Goal: Information Seeking & Learning: Learn about a topic

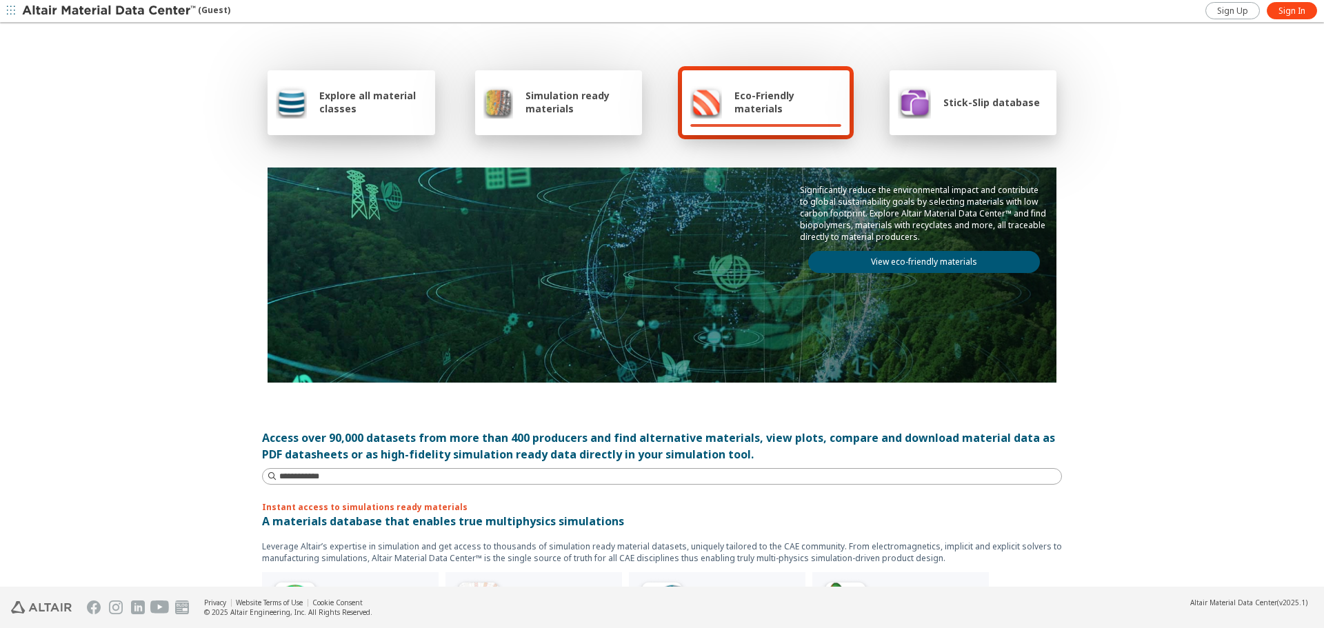
click at [363, 96] on span "Explore all material classes" at bounding box center [373, 102] width 108 height 26
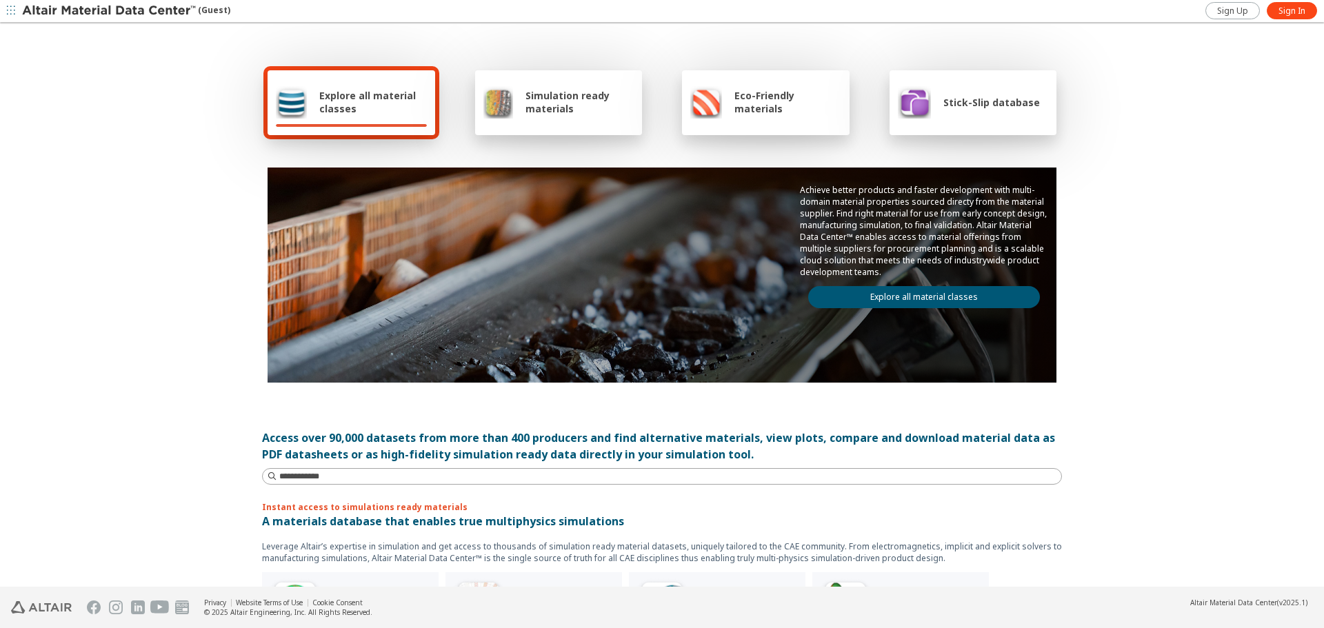
click at [938, 294] on link "Explore all material classes" at bounding box center [924, 297] width 232 height 22
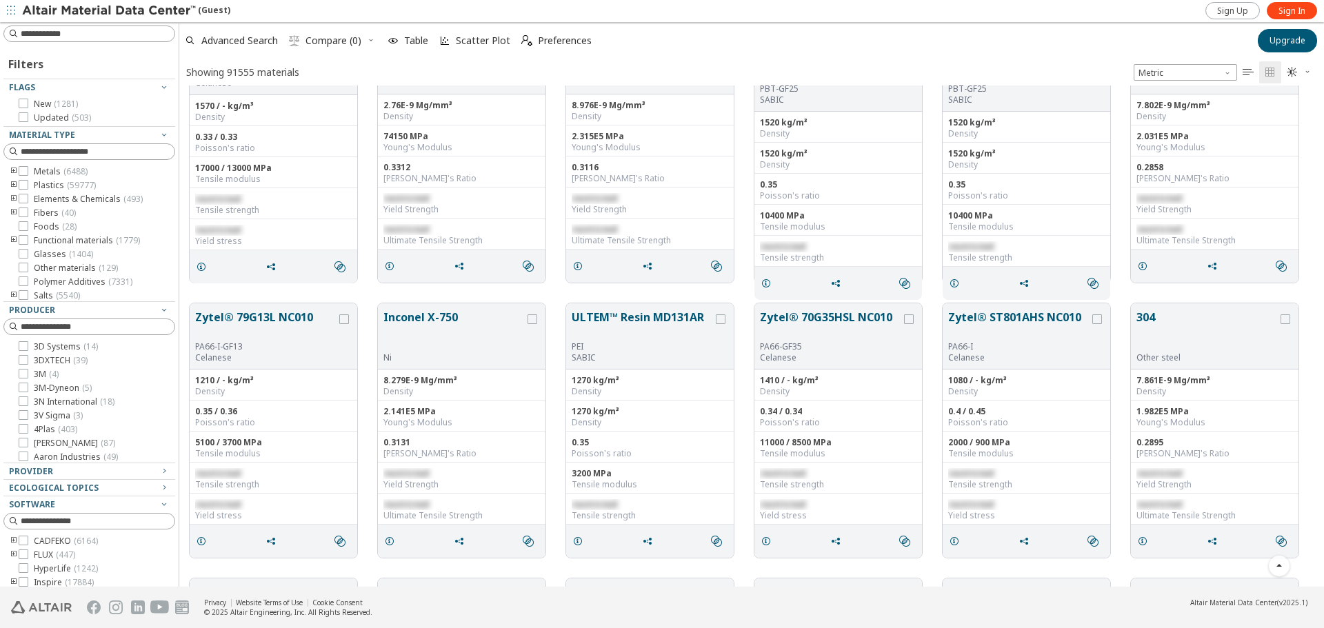
scroll to position [1792, 0]
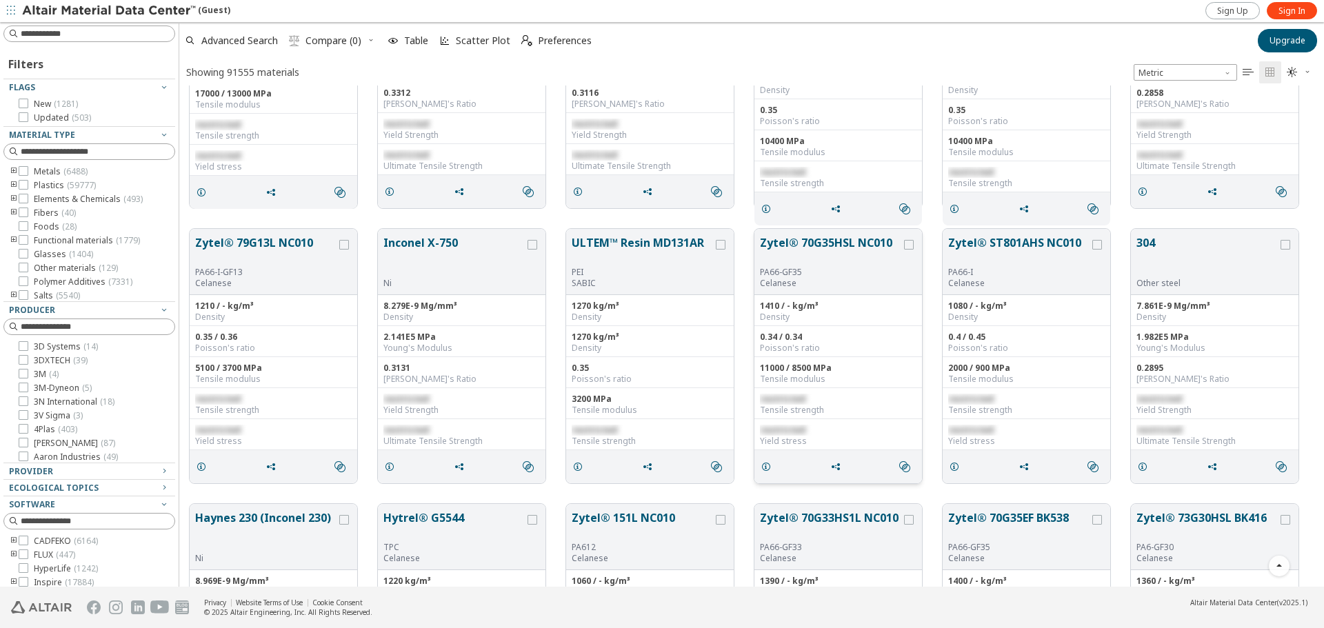
click at [842, 242] on button "Zytel® 70G35HSL NC010" at bounding box center [830, 250] width 141 height 32
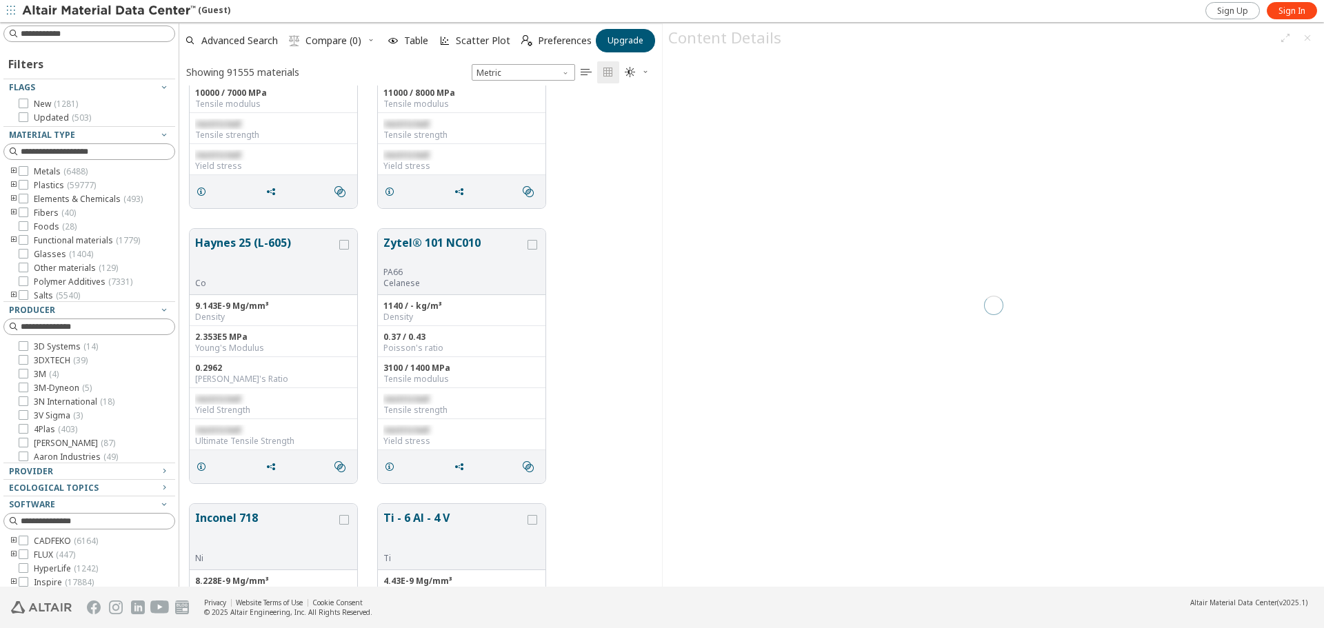
scroll to position [491, 472]
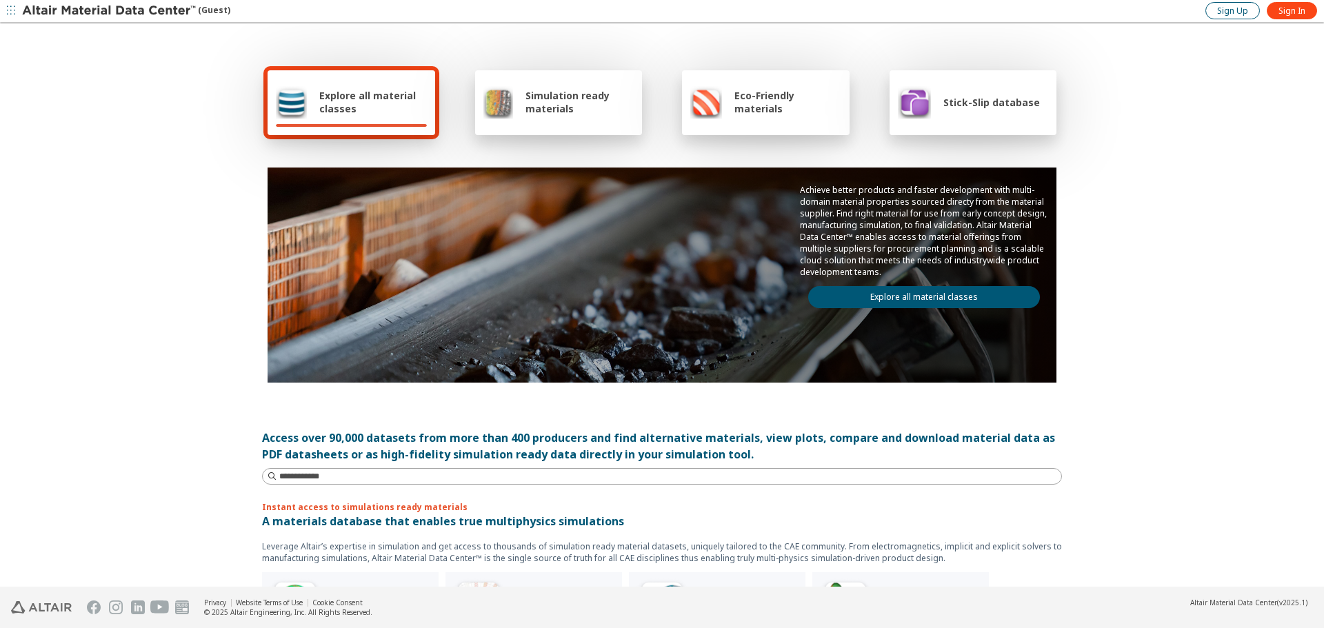
click at [1245, 12] on span "Sign Up" at bounding box center [1232, 11] width 31 height 11
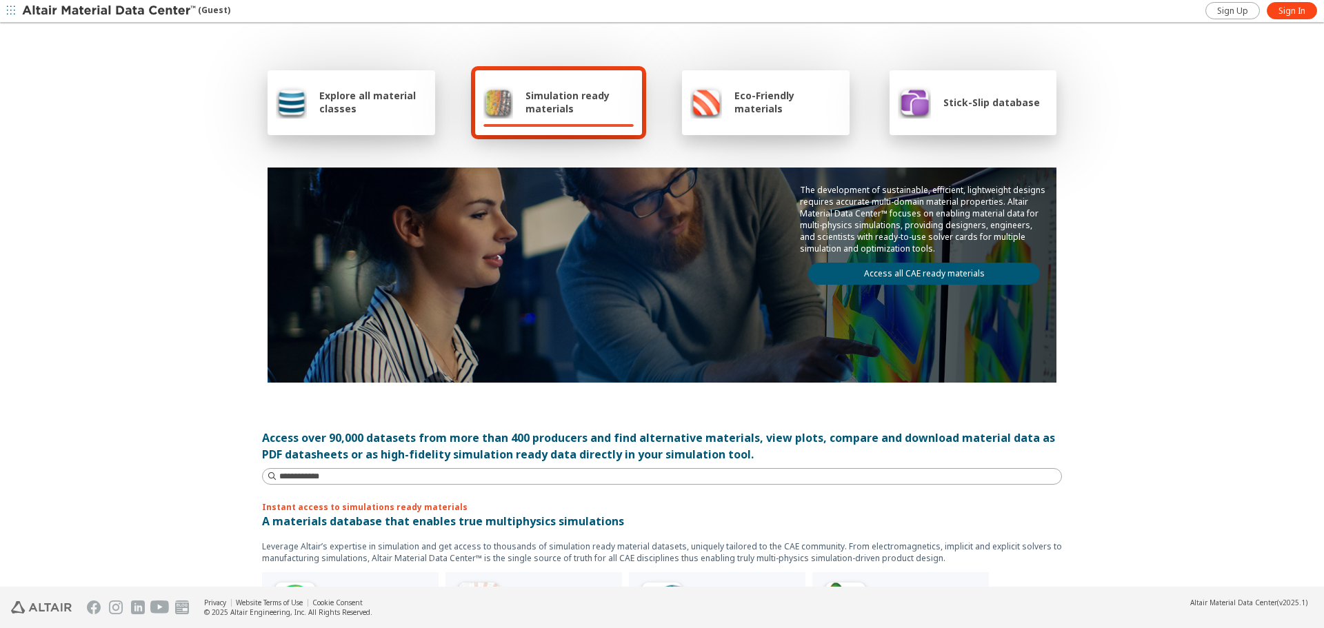
click at [354, 101] on span "Explore all material classes" at bounding box center [373, 102] width 108 height 26
click at [319, 103] on span "Explore all material classes" at bounding box center [373, 102] width 108 height 26
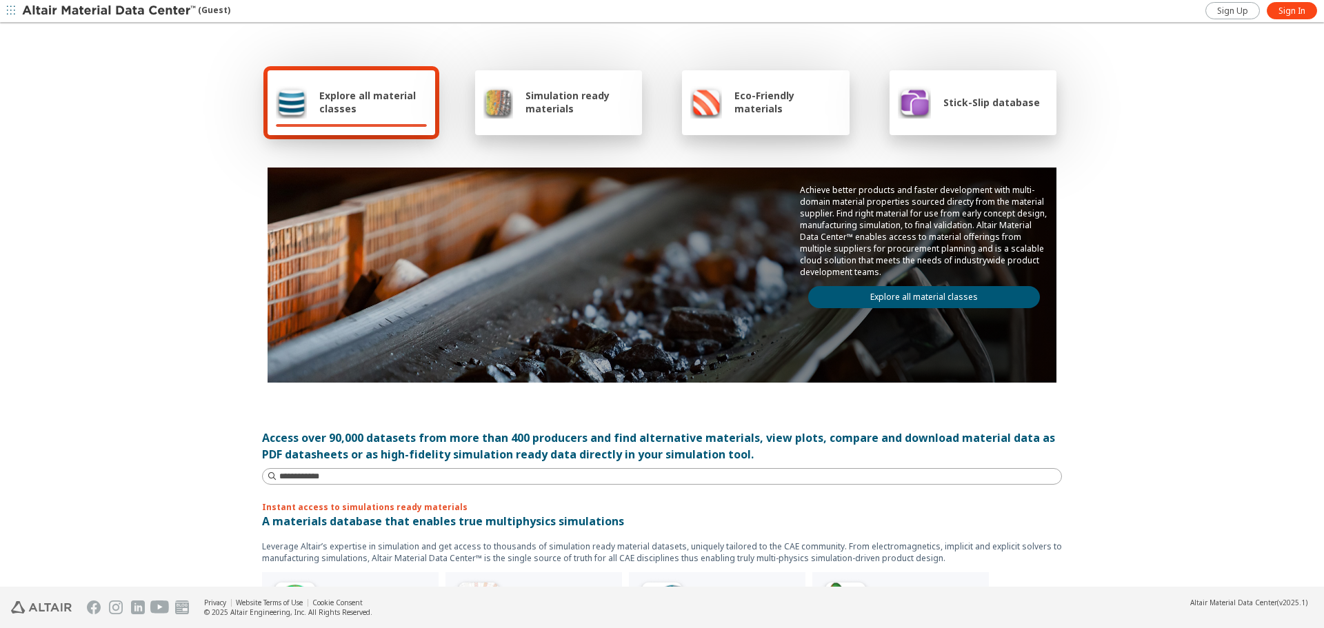
click at [355, 103] on span "Explore all material classes" at bounding box center [373, 102] width 108 height 26
click at [600, 105] on span "Simulation ready materials" at bounding box center [579, 102] width 108 height 26
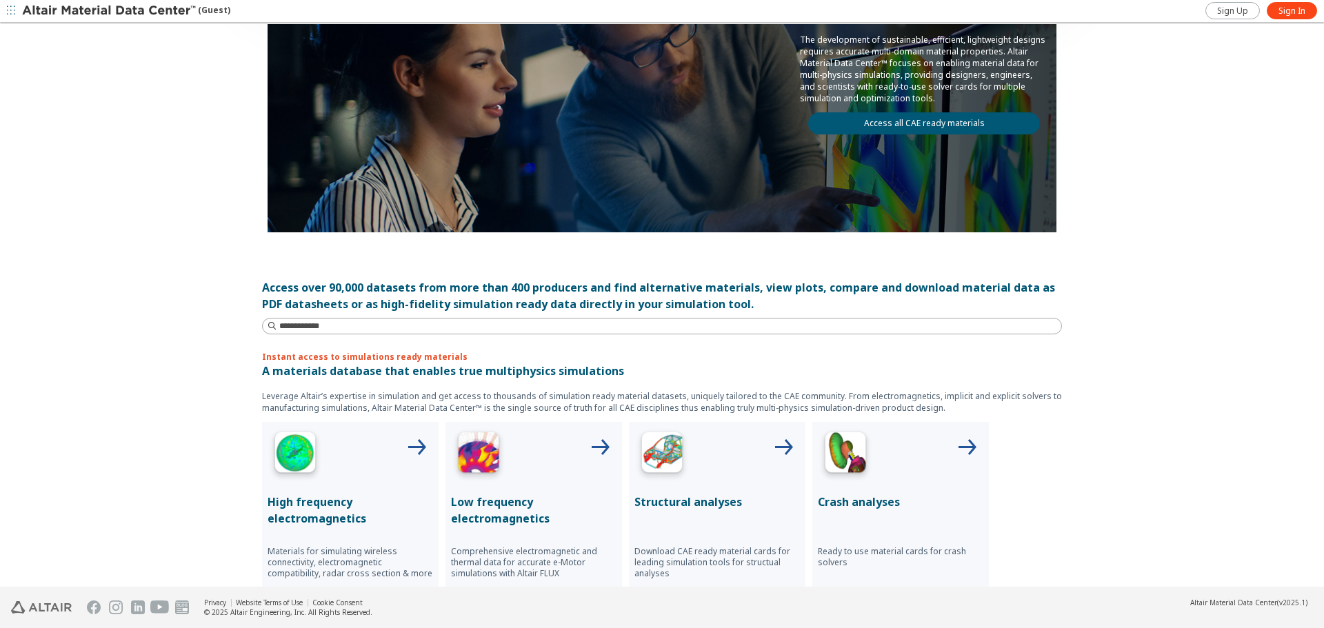
scroll to position [345, 0]
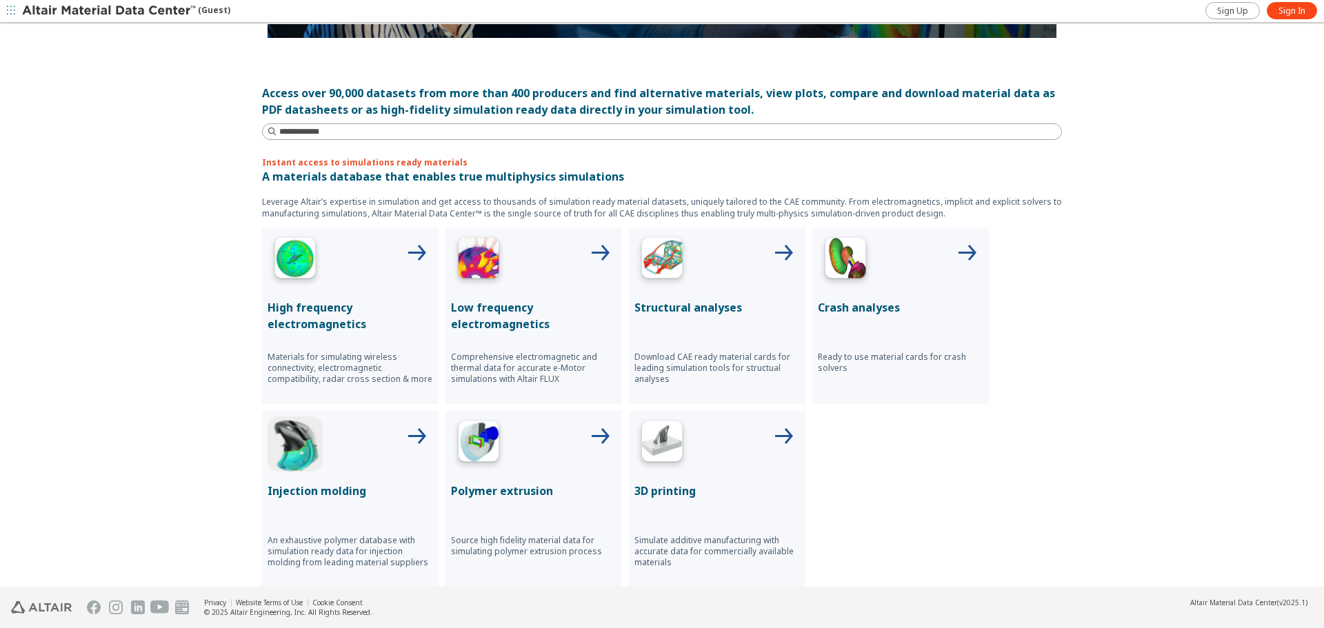
click at [307, 296] on div "High frequency electromagnetics Materials for simulating wireless connectivity,…" at bounding box center [350, 316] width 176 height 176
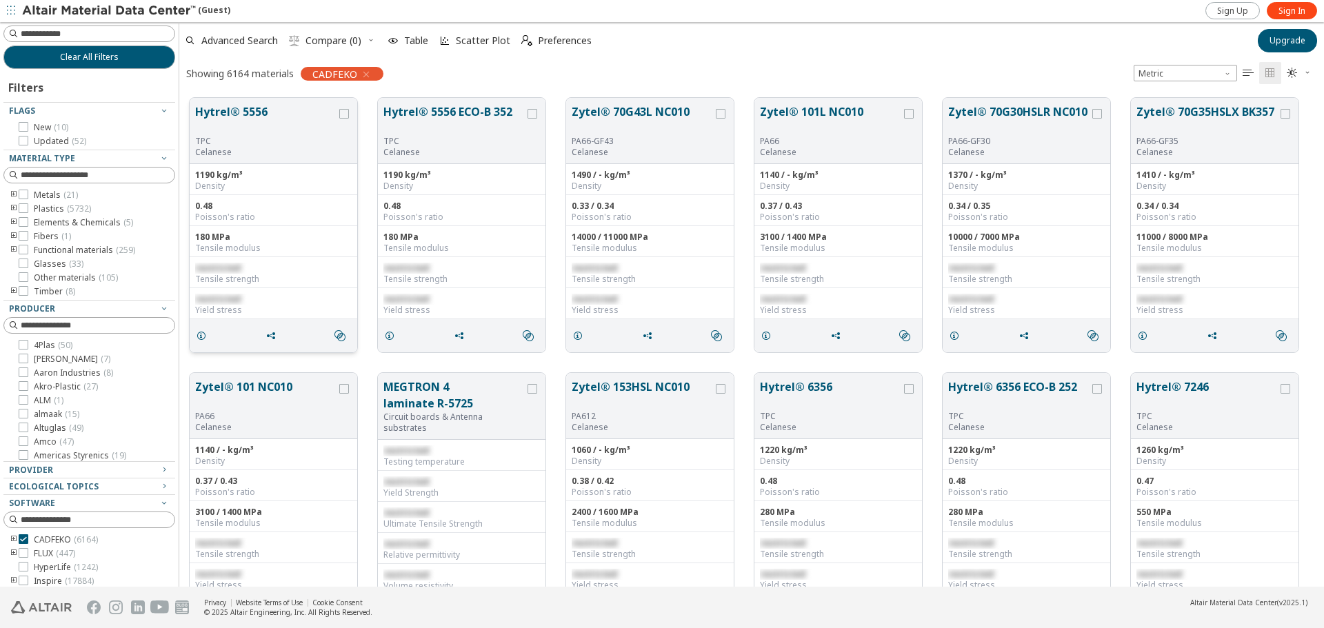
scroll to position [489, 1134]
